Goal: Task Accomplishment & Management: Complete application form

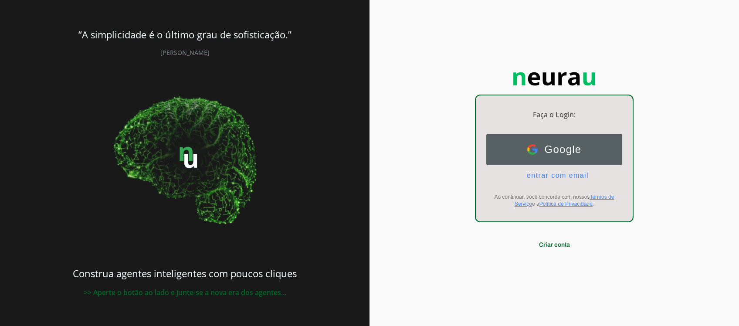
click at [526, 152] on button "Google Google" at bounding box center [554, 149] width 136 height 31
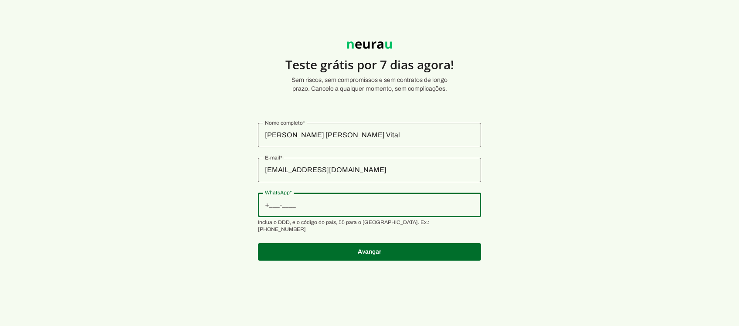
click at [317, 206] on input "WhatsApp" at bounding box center [369, 204] width 209 height 10
type input "+1(___)___-____"
type input "+55 (11) 9560-0046"
type md-outlined-text-field "+55 (11) 9560-0046"
click at [315, 206] on input "+55 (11) 9560-0046" at bounding box center [369, 204] width 209 height 10
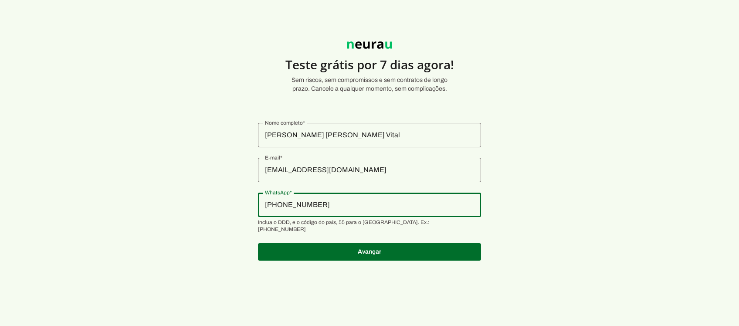
click at [298, 206] on input "+55 (11) 9560-0046" at bounding box center [369, 204] width 209 height 10
click at [312, 205] on input "+55 (11) 9560-0046" at bounding box center [369, 204] width 209 height 10
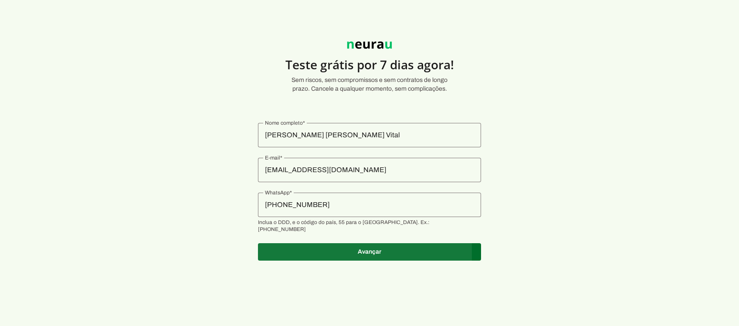
click at [352, 249] on span at bounding box center [369, 251] width 223 height 21
click at [335, 246] on span at bounding box center [369, 251] width 223 height 21
